Goal: Find specific page/section: Find specific page/section

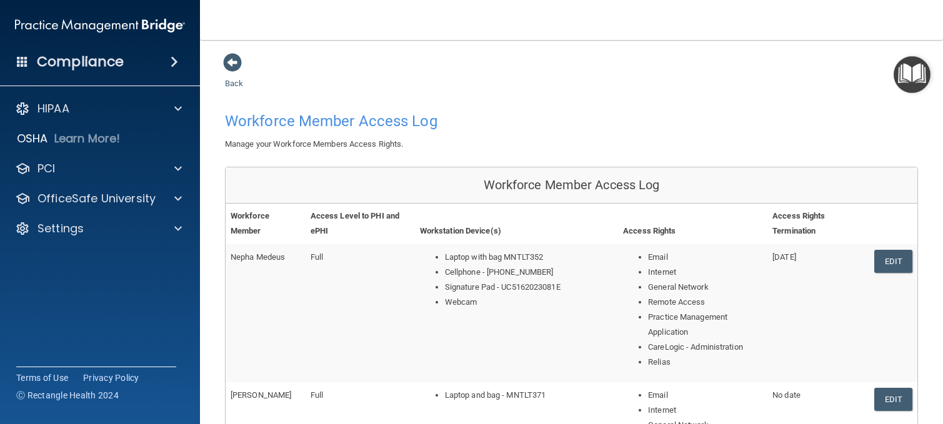
scroll to position [857, 0]
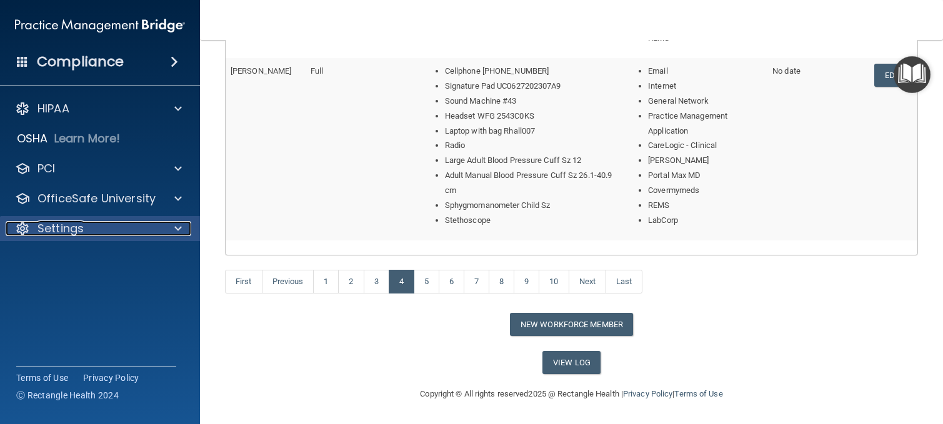
click at [154, 224] on div "Settings" at bounding box center [83, 228] width 155 height 15
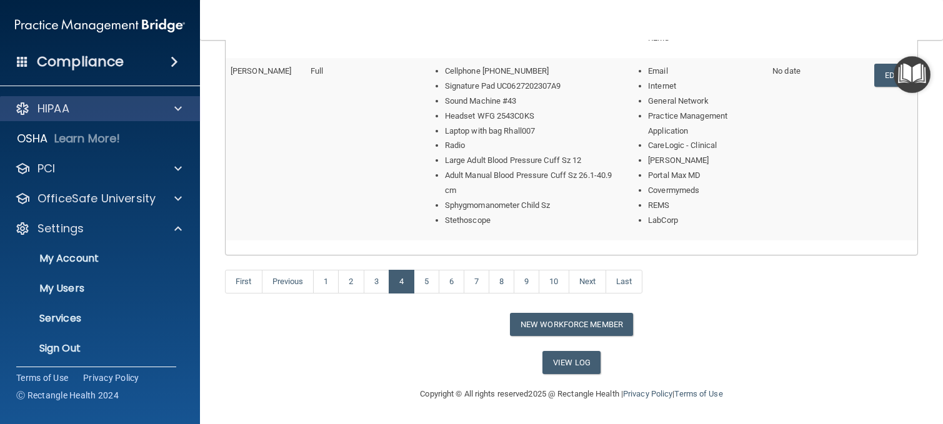
click at [141, 97] on div "HIPAA" at bounding box center [100, 108] width 201 height 25
click at [150, 112] on div "HIPAA" at bounding box center [83, 108] width 155 height 15
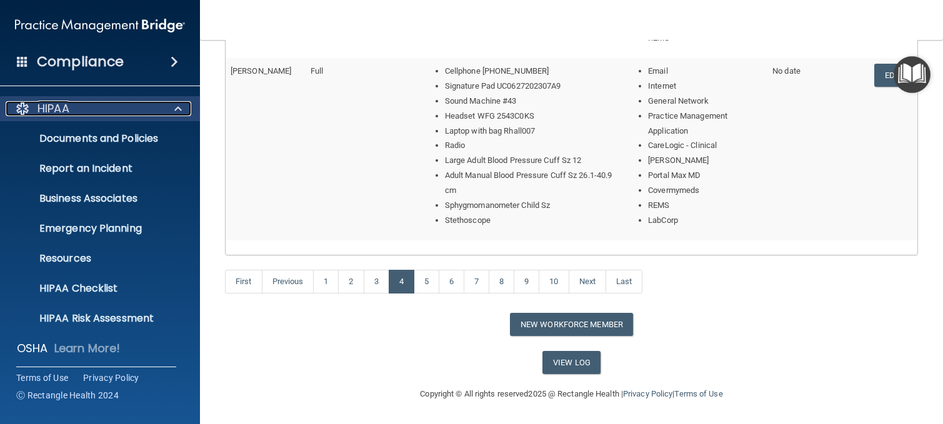
click at [177, 116] on span at bounding box center [177, 108] width 7 height 15
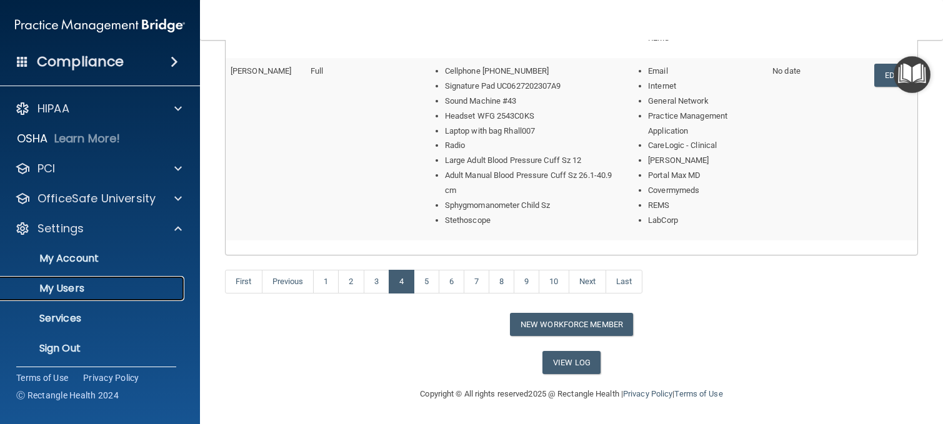
click at [83, 284] on p "My Users" at bounding box center [93, 288] width 171 height 12
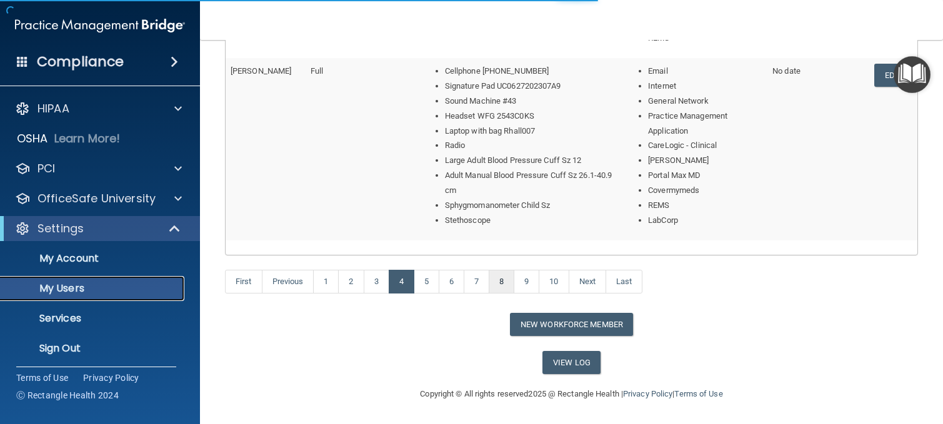
select select "20"
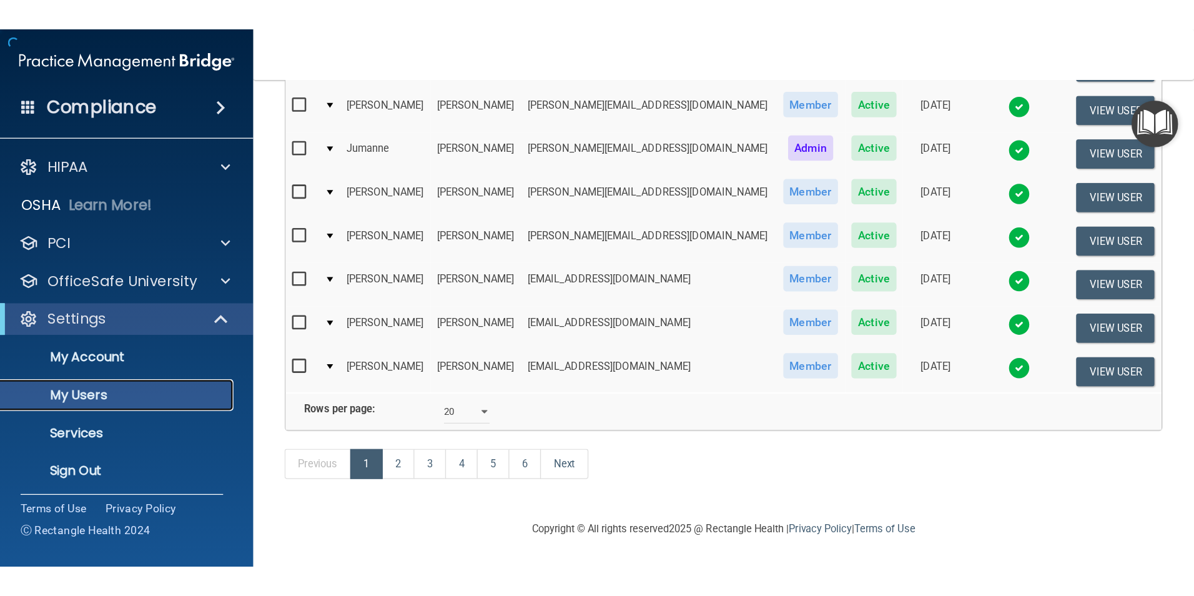
scroll to position [625, 0]
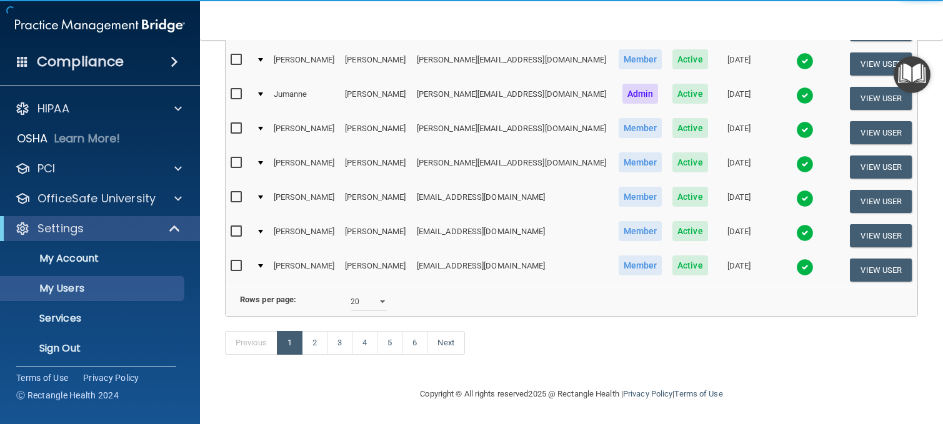
click at [268, 253] on td at bounding box center [259, 270] width 17 height 34
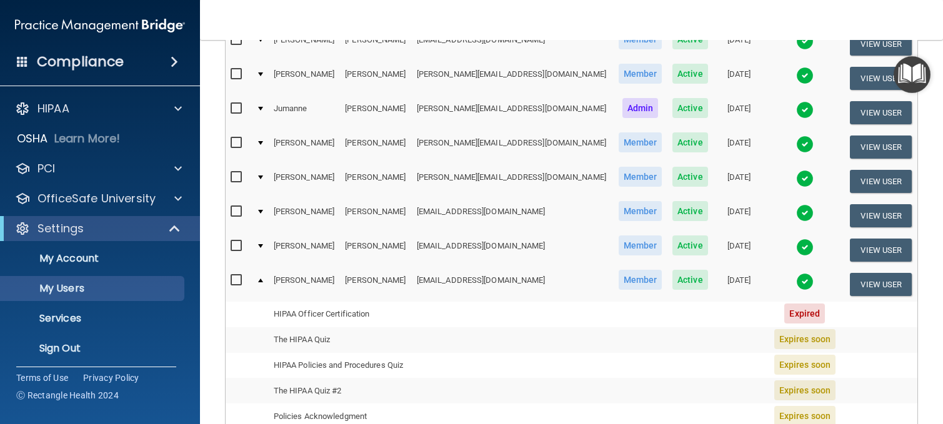
scroll to position [778, 0]
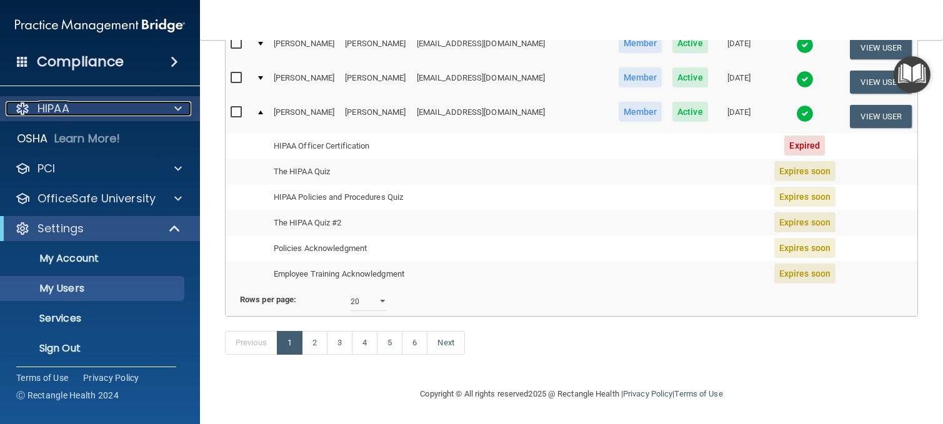
click at [142, 106] on div "HIPAA" at bounding box center [83, 108] width 155 height 15
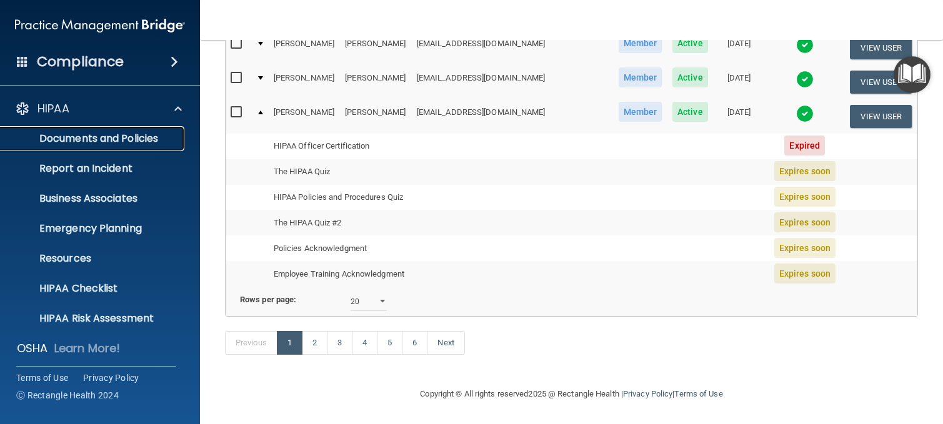
click at [122, 137] on p "Documents and Policies" at bounding box center [93, 138] width 171 height 12
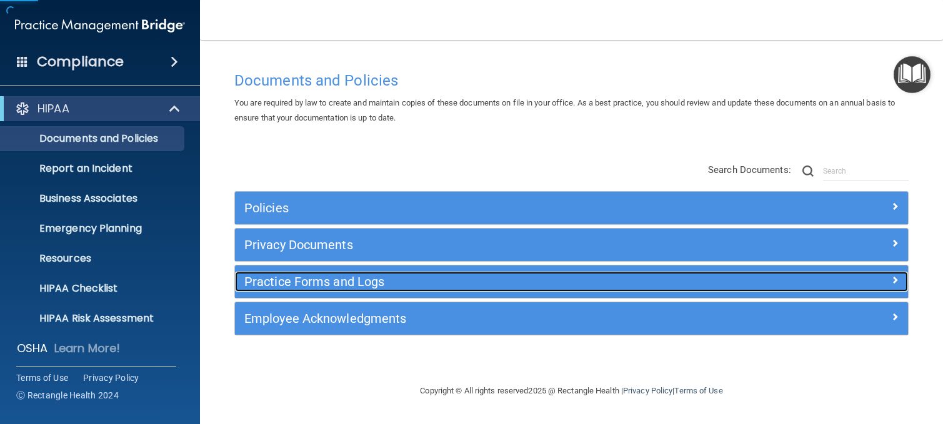
click at [344, 280] on h5 "Practice Forms and Logs" at bounding box center [487, 282] width 486 height 14
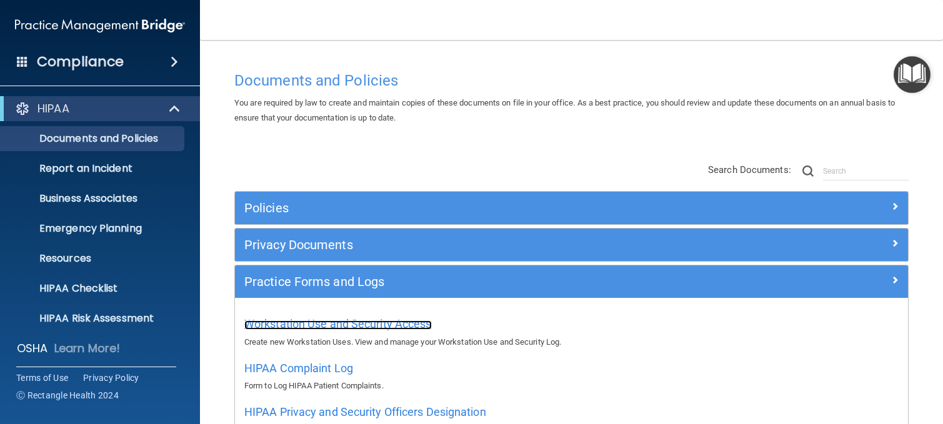
click at [350, 324] on span "Workstation Use and Security Access" at bounding box center [337, 323] width 187 height 13
